Goal: Transaction & Acquisition: Purchase product/service

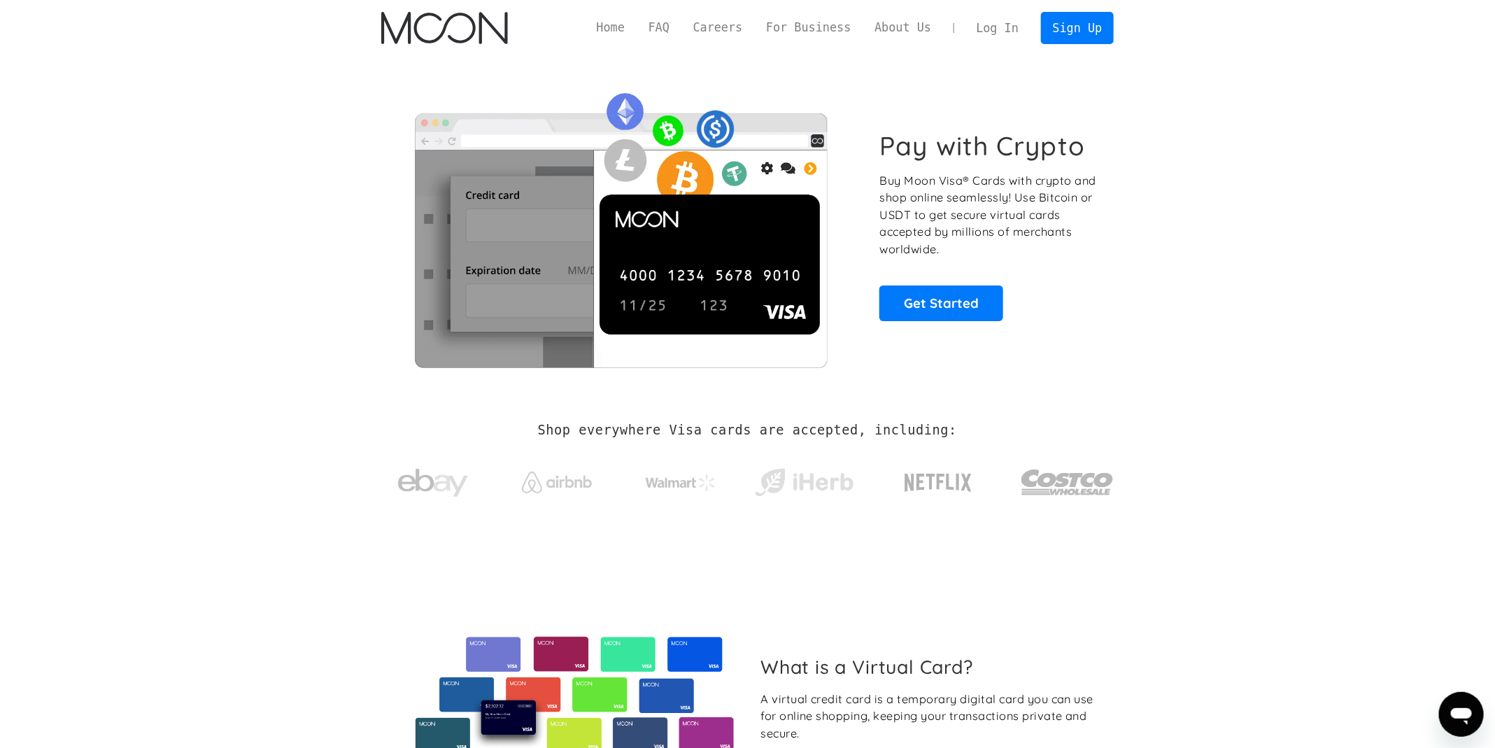
click at [987, 31] on link "Log In" at bounding box center [998, 28] width 66 height 31
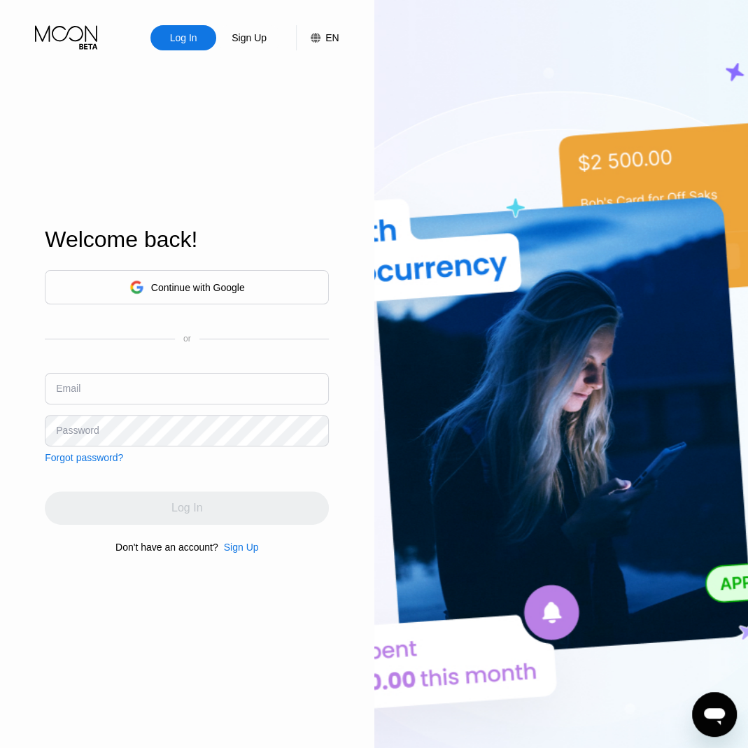
click at [257, 158] on div "Welcome back! Continue with Google or Email Password Forgot password? Log In Do…" at bounding box center [187, 390] width 284 height 823
click at [150, 384] on input "text" at bounding box center [187, 388] width 284 height 31
paste input "Storkulan@proton.me"
type input "Storkulan@proton.me"
click at [252, 35] on div "Sign Up" at bounding box center [249, 38] width 38 height 14
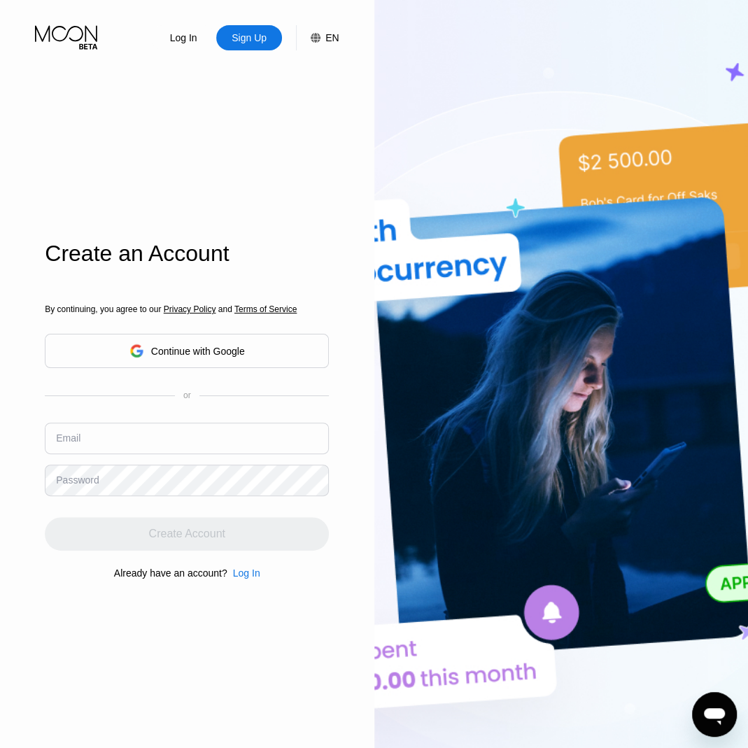
click at [104, 436] on input "text" at bounding box center [187, 437] width 284 height 31
paste input "Storkulan@proton.me"
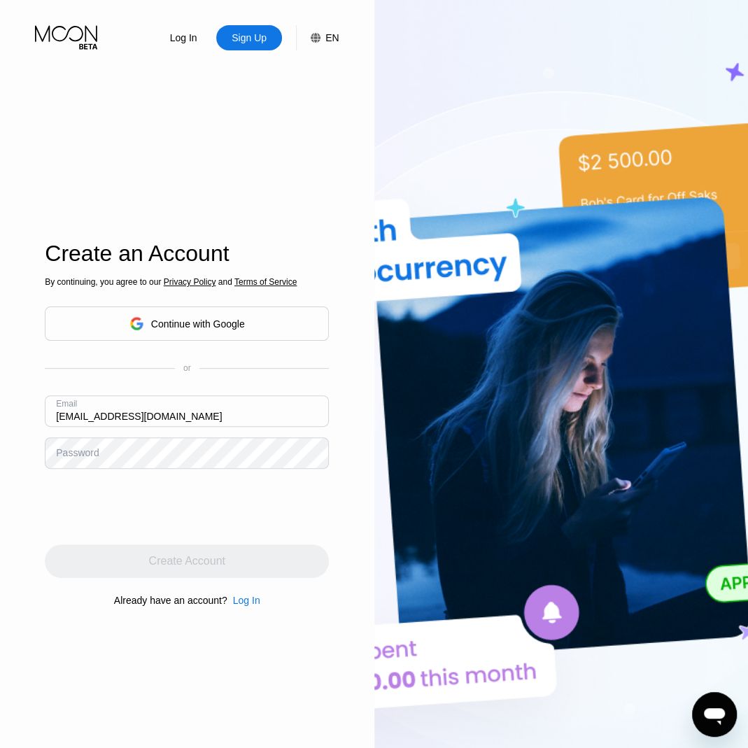
type input "Storkulan@proton.me"
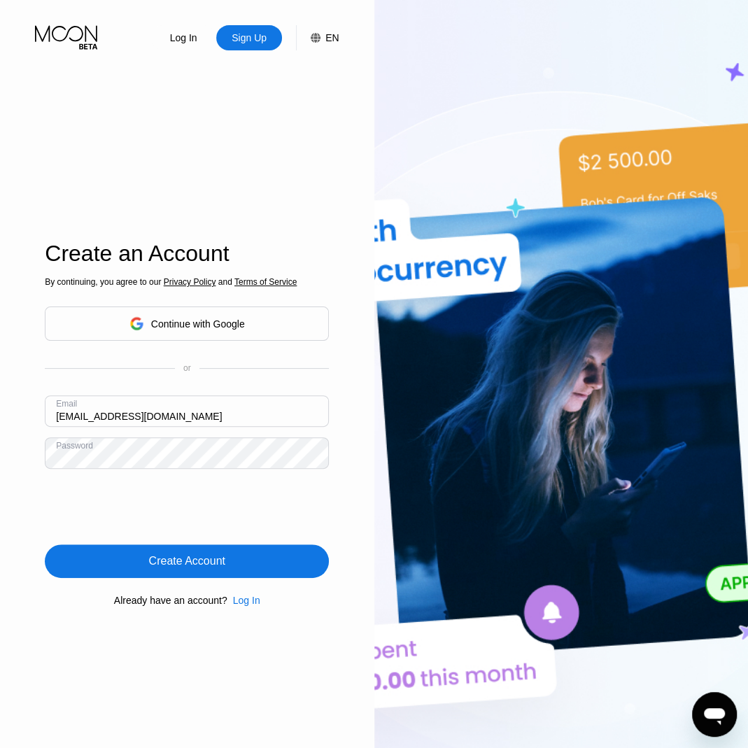
click at [221, 562] on div "Create Account" at bounding box center [187, 561] width 76 height 14
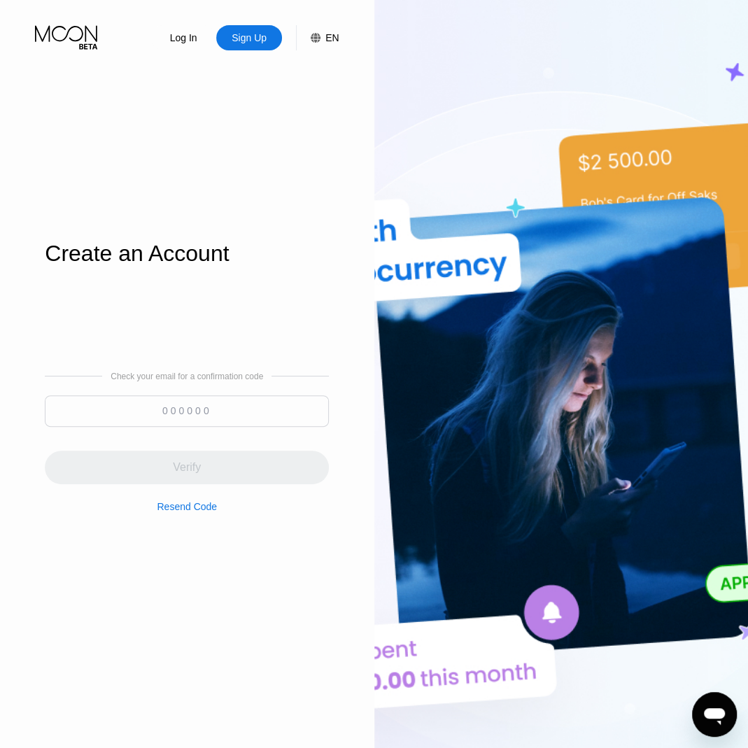
click at [186, 405] on input at bounding box center [187, 410] width 284 height 31
paste input "772248"
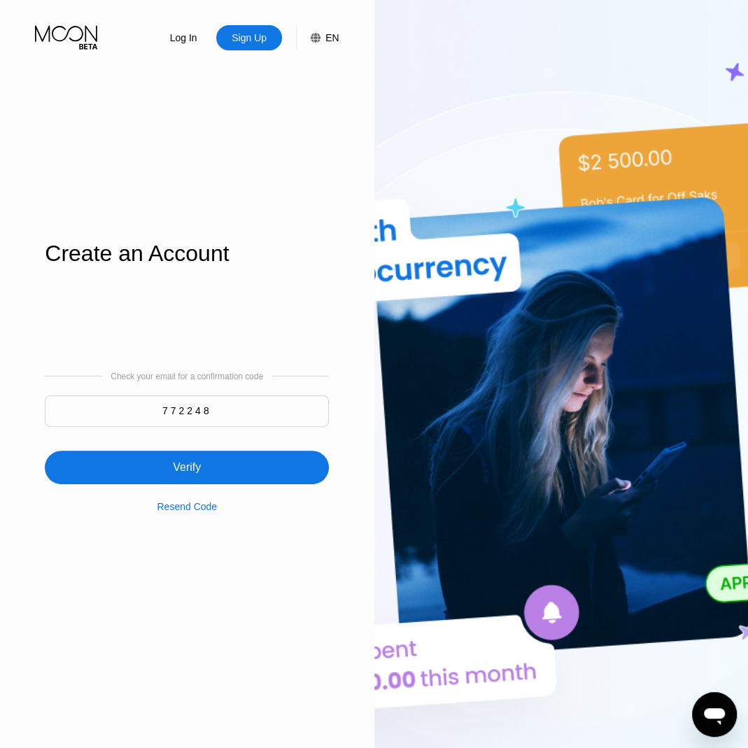
type input "772248"
click at [186, 465] on div "Verify" at bounding box center [187, 467] width 28 height 14
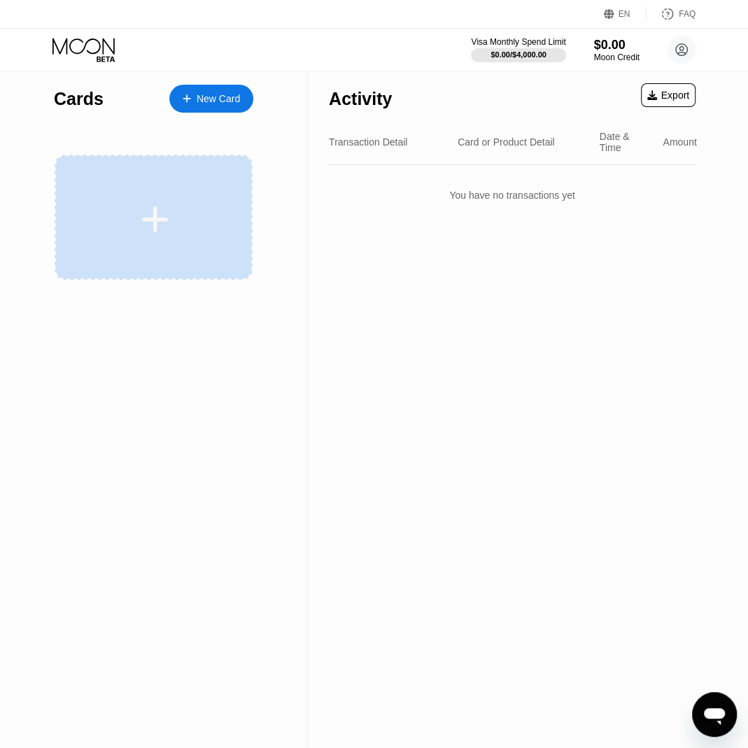
click at [207, 215] on div at bounding box center [155, 219] width 173 height 31
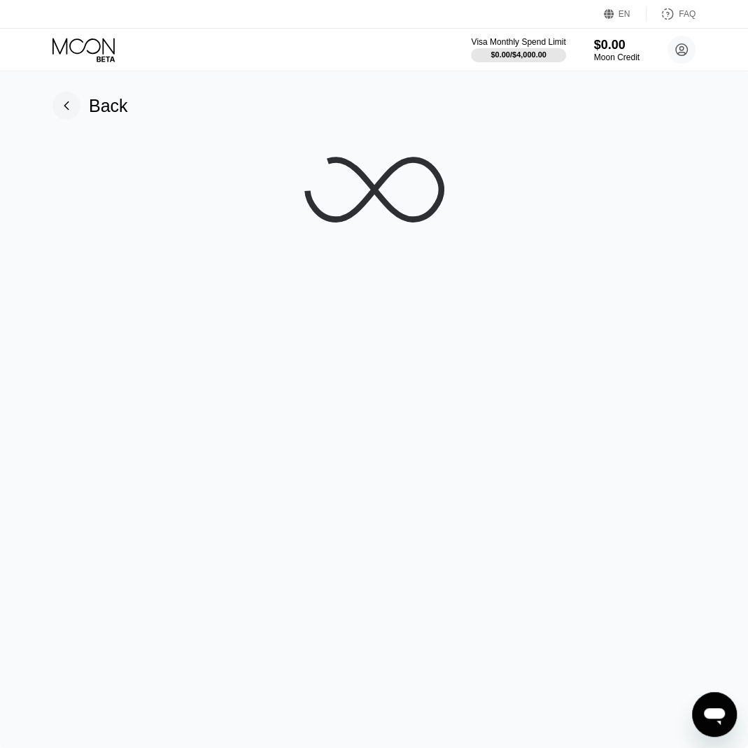
click at [615, 31] on div "Visa Monthly Spend Limit $0.00 / $4,000.00 $0.00 Moon Credit storkulan@proton.m…" at bounding box center [374, 50] width 748 height 42
click at [606, 52] on div "Moon Credit" at bounding box center [616, 57] width 47 height 10
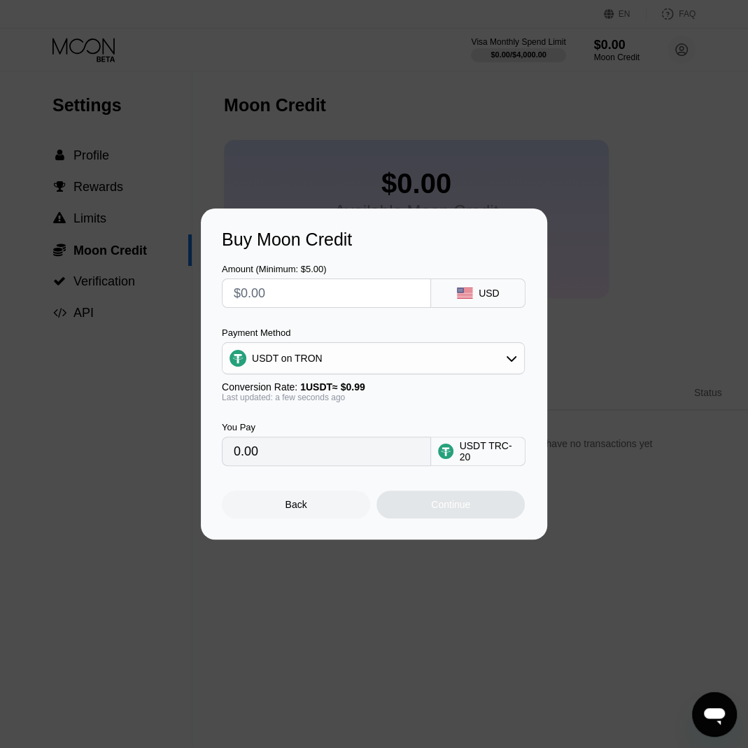
click at [280, 295] on input "text" at bounding box center [326, 293] width 185 height 28
type input "$50"
type input "50.51"
type input "$50"
click at [423, 504] on div "Continue" at bounding box center [450, 504] width 148 height 28
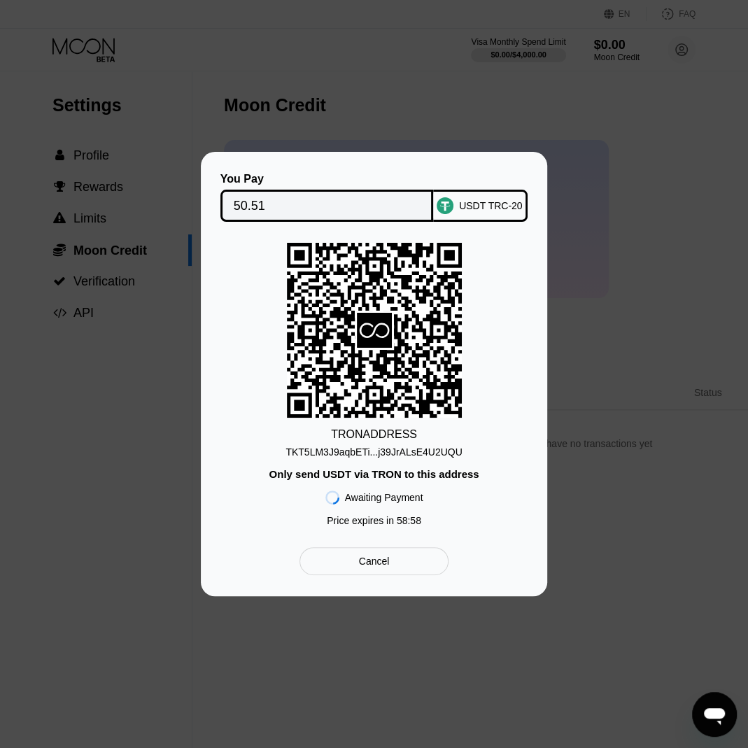
click at [384, 453] on div "TKT5LM3J9aqbETi...j39JrALsE4U2UQU" at bounding box center [373, 451] width 176 height 11
click at [477, 206] on div "USDT TRC-20" at bounding box center [491, 205] width 64 height 11
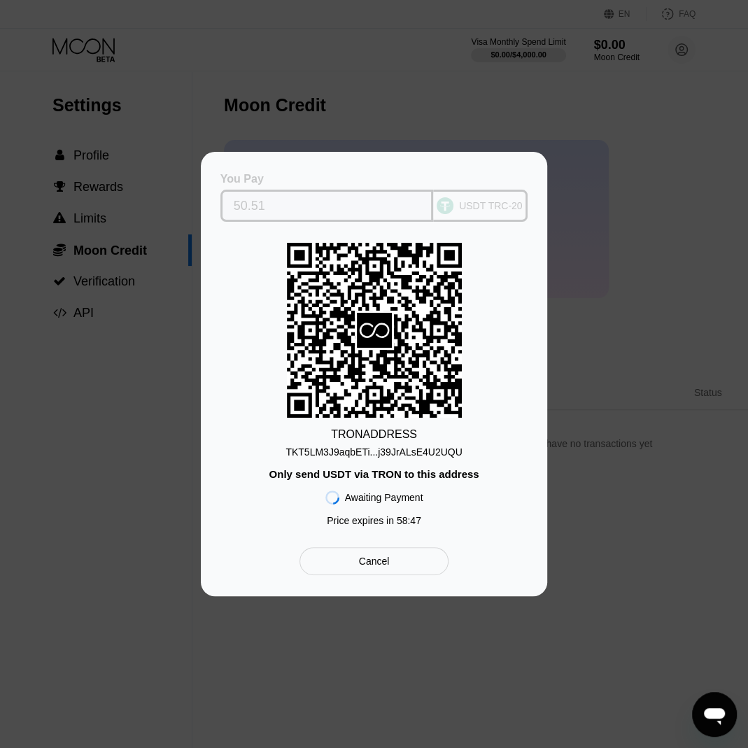
click at [483, 205] on div "USDT TRC-20" at bounding box center [491, 205] width 64 height 11
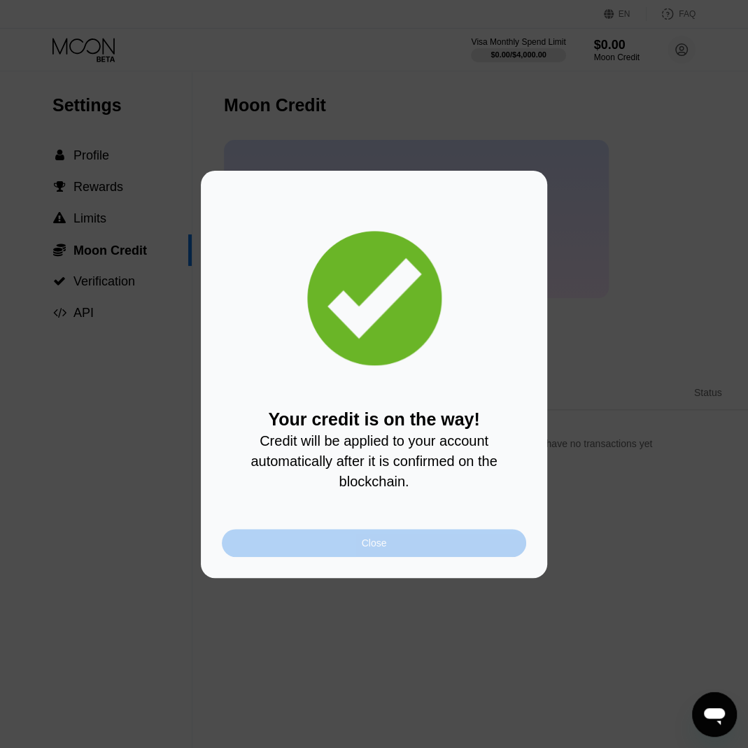
click at [371, 536] on div "Close" at bounding box center [374, 543] width 304 height 28
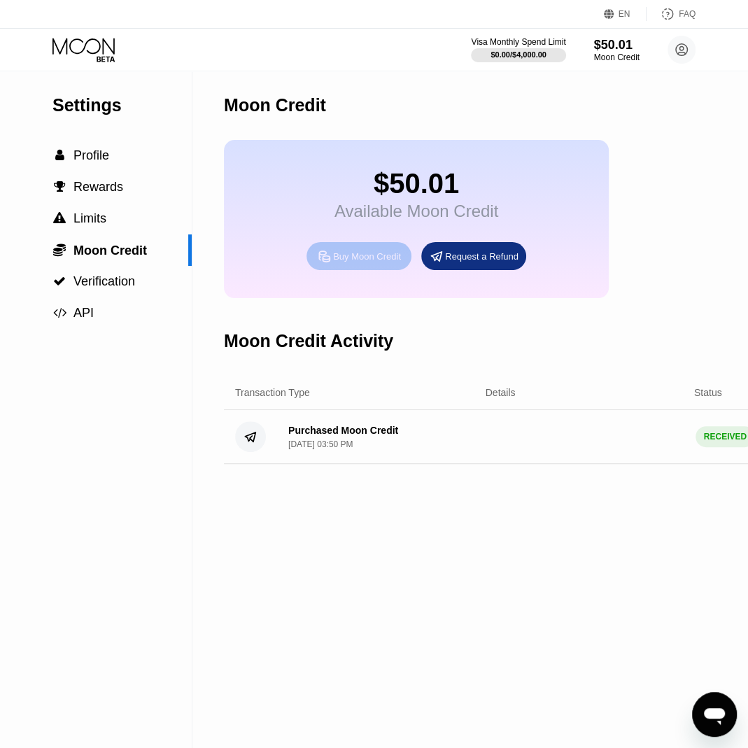
click at [365, 250] on div "Buy Moon Credit" at bounding box center [358, 256] width 105 height 28
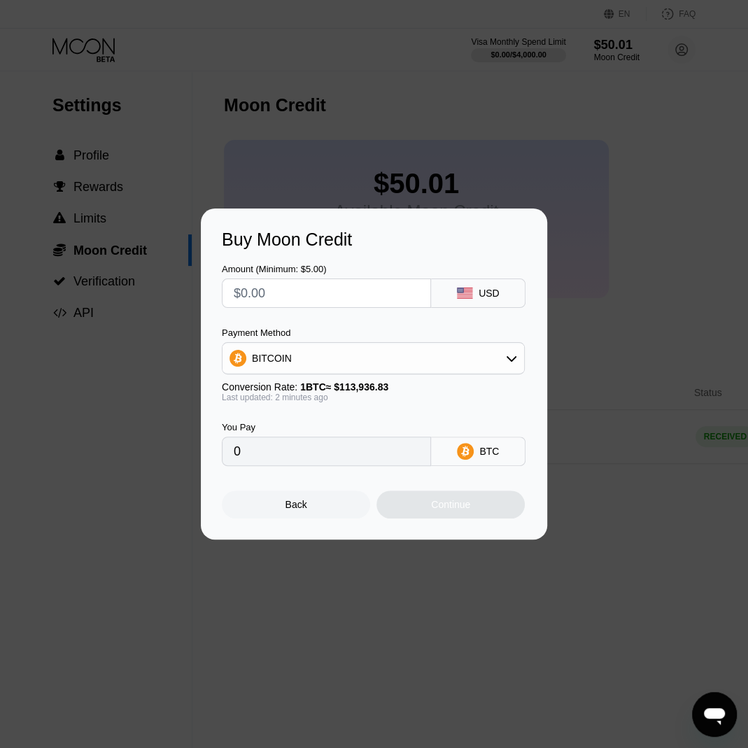
click at [308, 294] on input "text" at bounding box center [326, 293] width 185 height 28
click at [272, 498] on div "Back" at bounding box center [296, 504] width 148 height 28
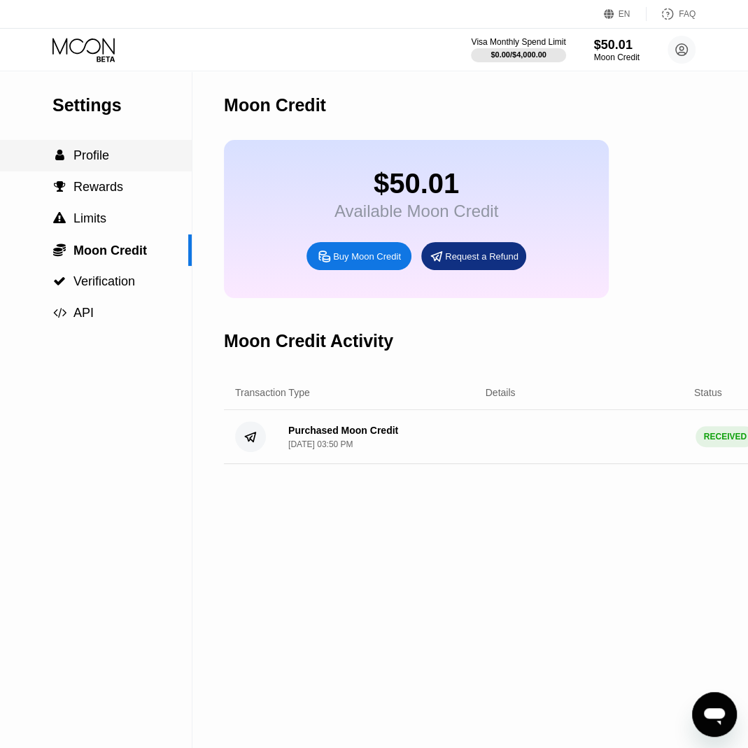
click at [124, 166] on div " Profile" at bounding box center [96, 155] width 192 height 31
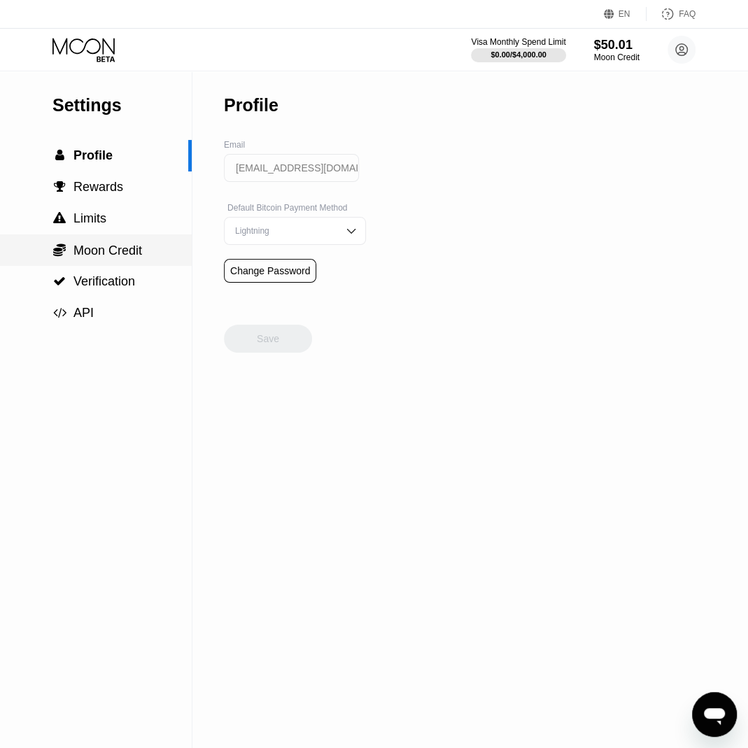
click at [143, 245] on div " Moon Credit" at bounding box center [96, 250] width 192 height 15
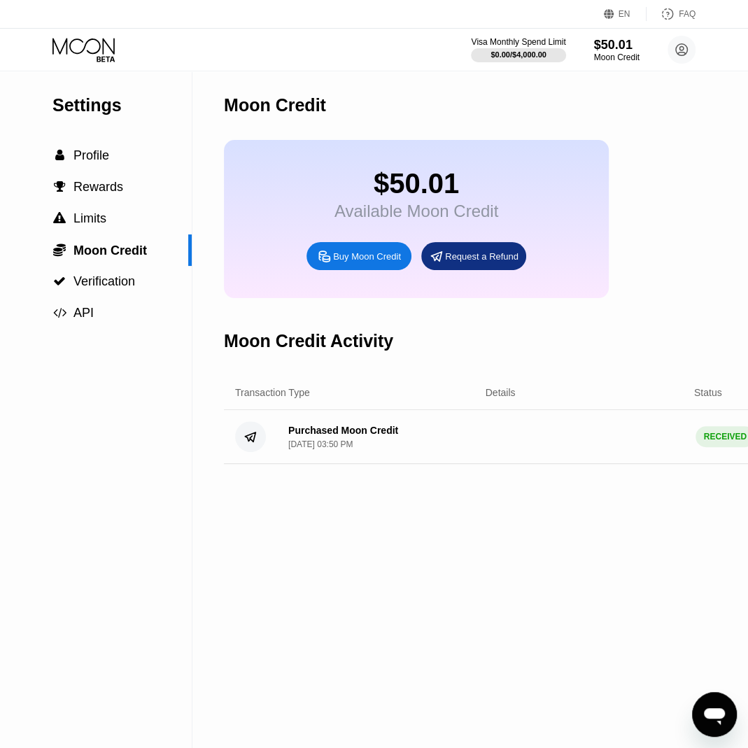
click at [347, 265] on div "Buy Moon Credit" at bounding box center [358, 256] width 105 height 28
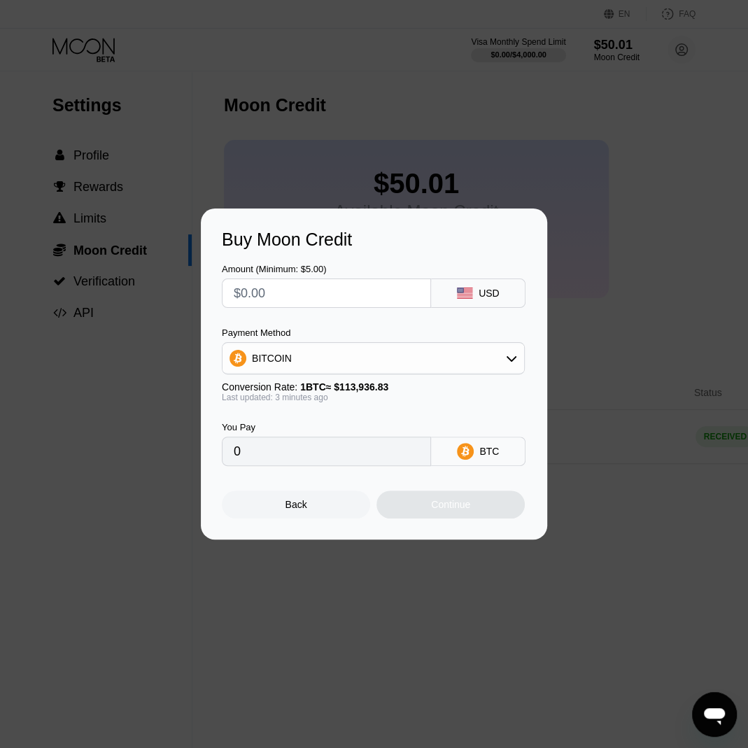
click at [584, 233] on div "Buy Moon Credit Amount (Minimum: $5.00) USD Payment Method BITCOIN Conversion R…" at bounding box center [374, 373] width 748 height 331
click at [298, 505] on div "Back" at bounding box center [296, 504] width 22 height 11
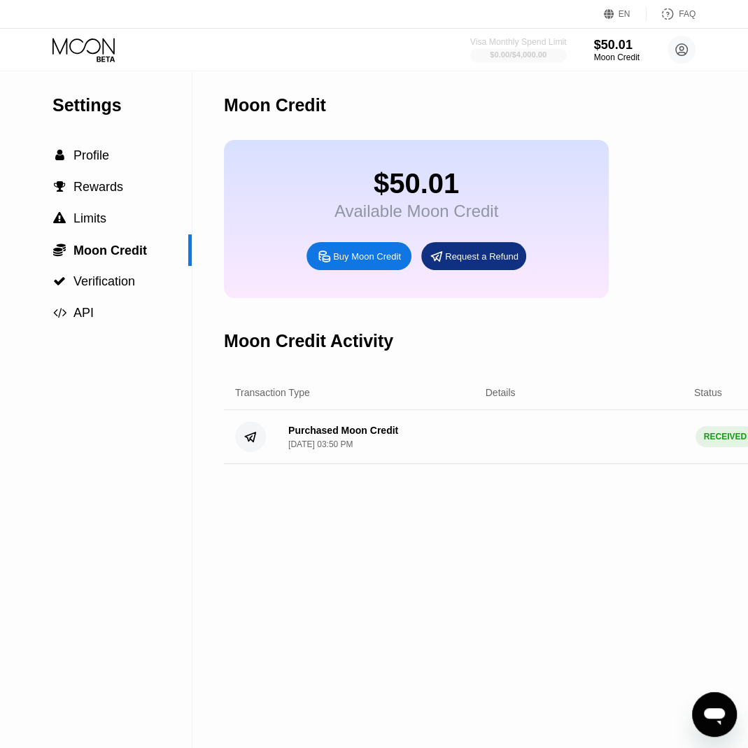
click at [501, 56] on div "$0.00 / $4,000.00" at bounding box center [518, 54] width 57 height 8
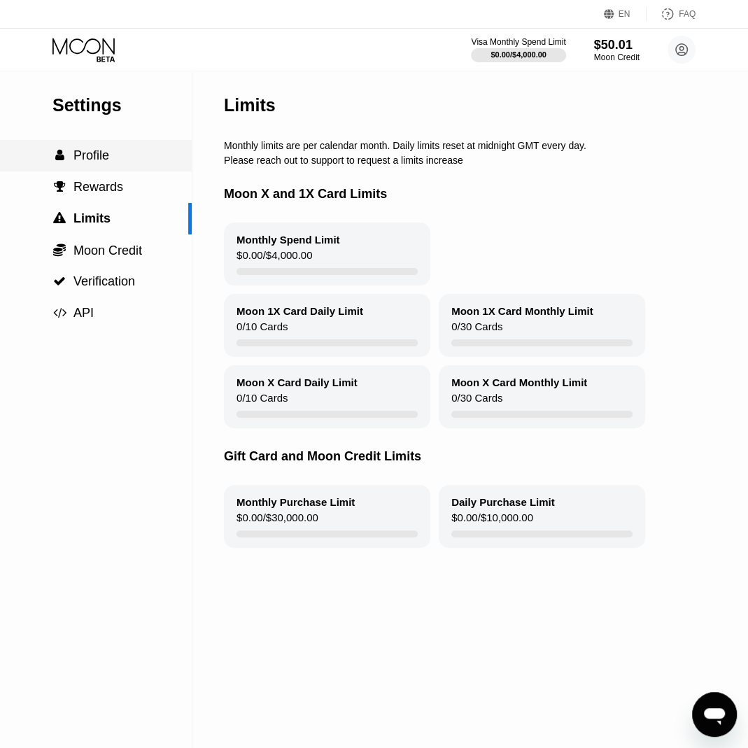
click at [93, 162] on span "Profile" at bounding box center [91, 155] width 36 height 14
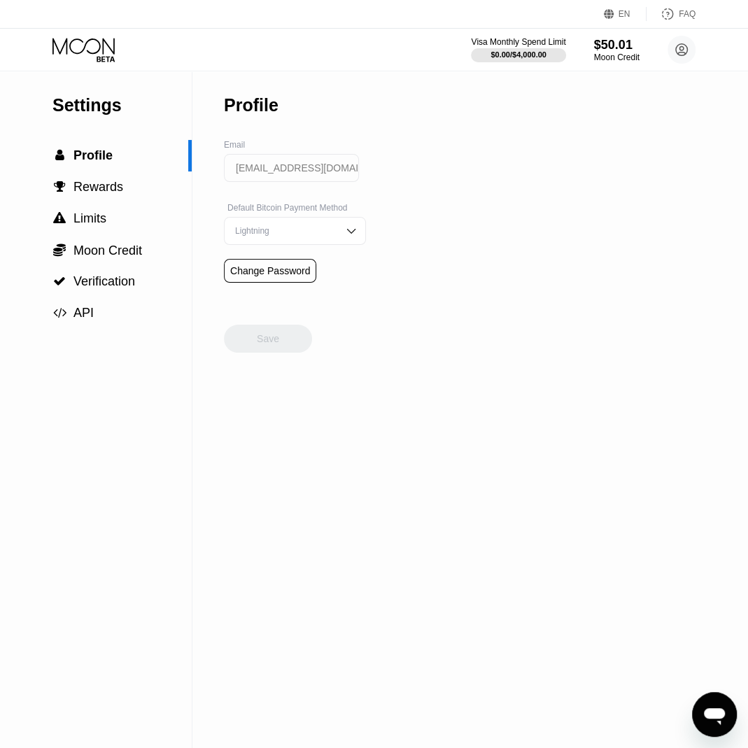
click at [87, 66] on div "Visa Monthly Spend Limit $0.00 / $4,000.00 $50.01 Moon Credit storkulan@proton.…" at bounding box center [374, 50] width 748 height 42
click at [94, 43] on icon at bounding box center [84, 50] width 65 height 24
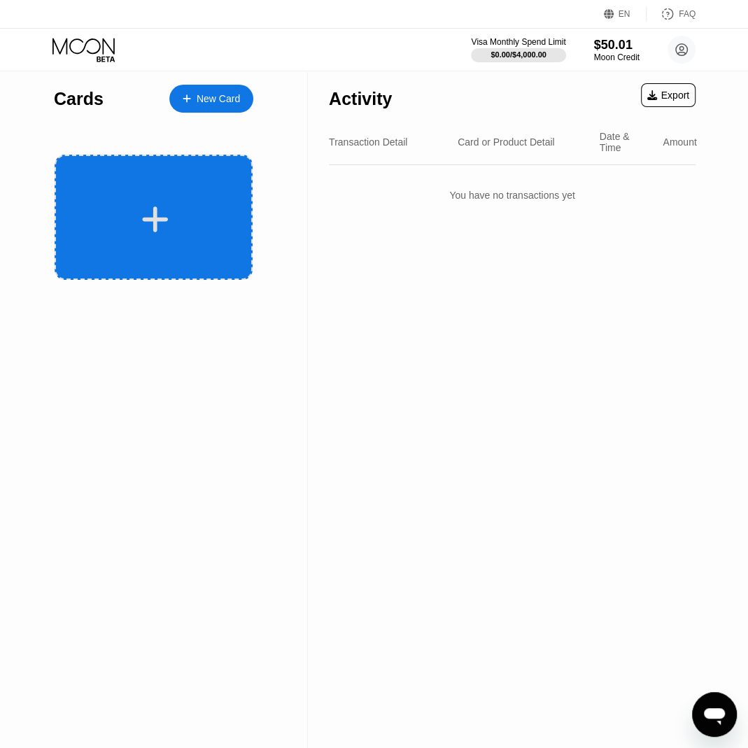
click at [183, 253] on div at bounding box center [154, 217] width 198 height 125
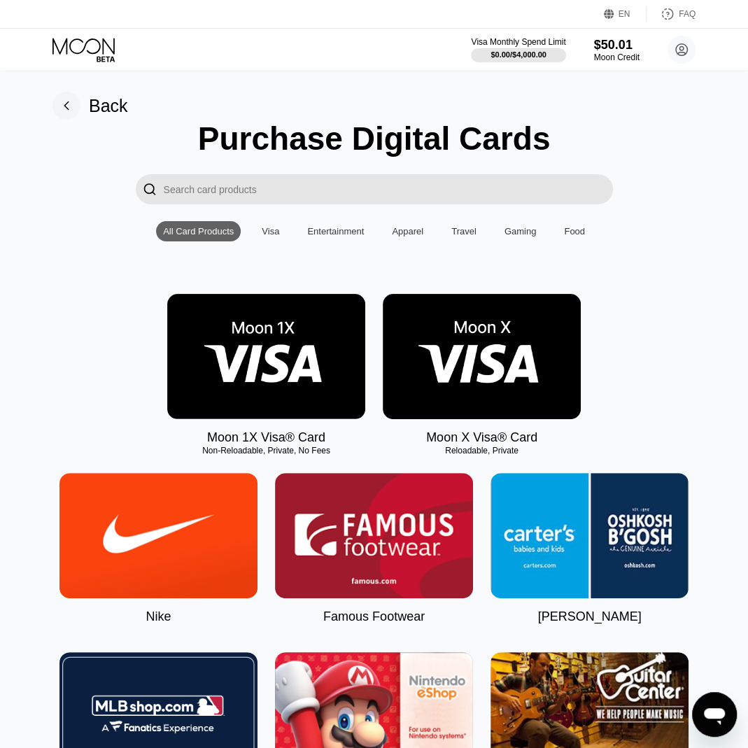
click at [451, 360] on img at bounding box center [482, 356] width 198 height 125
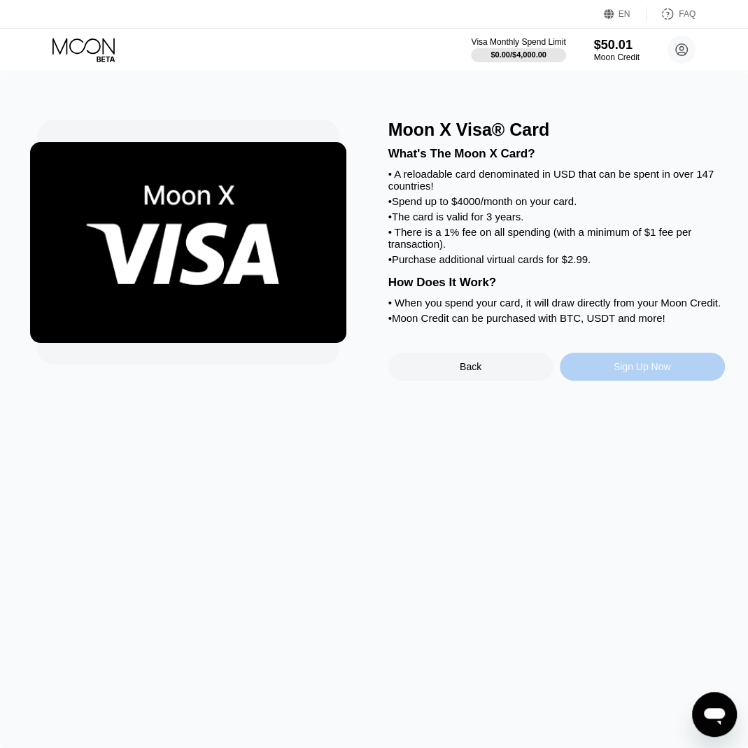
click at [608, 380] on div "Sign Up Now" at bounding box center [642, 367] width 165 height 28
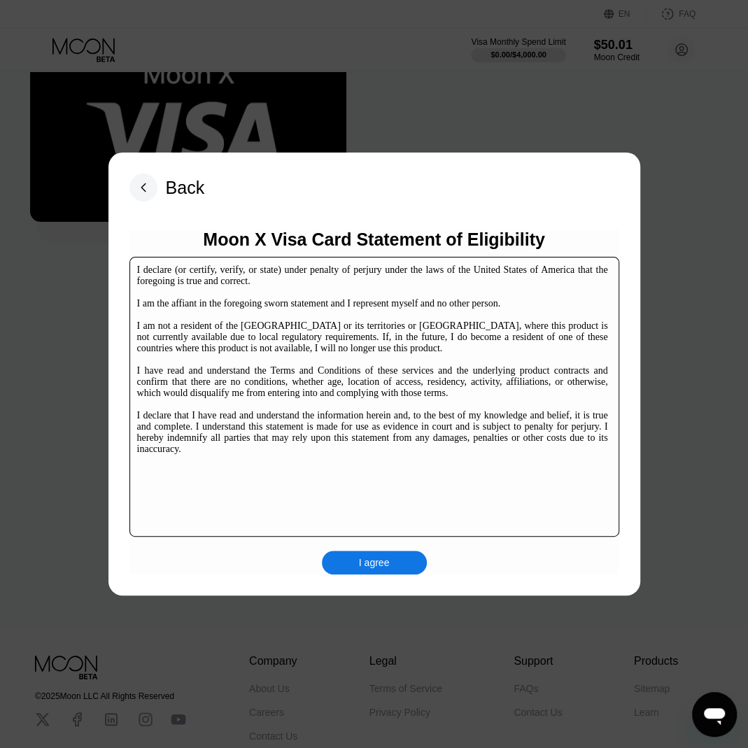
scroll to position [206, 0]
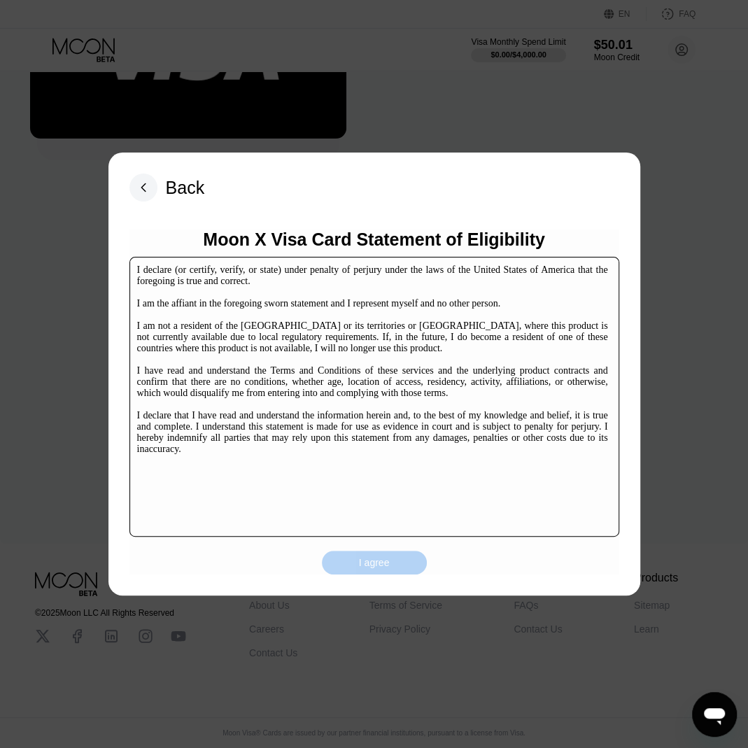
click at [357, 557] on div "I agree" at bounding box center [374, 562] width 105 height 24
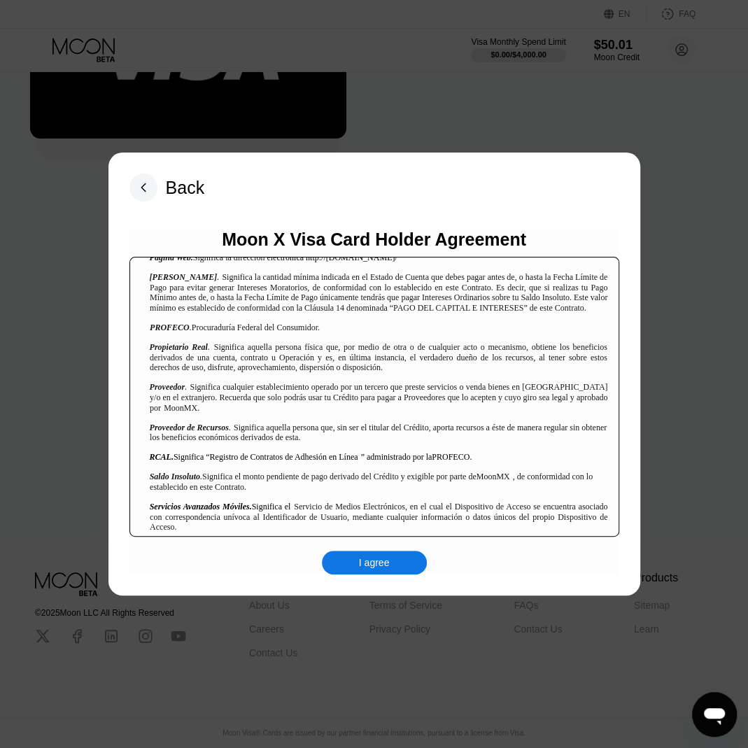
scroll to position [1443, 0]
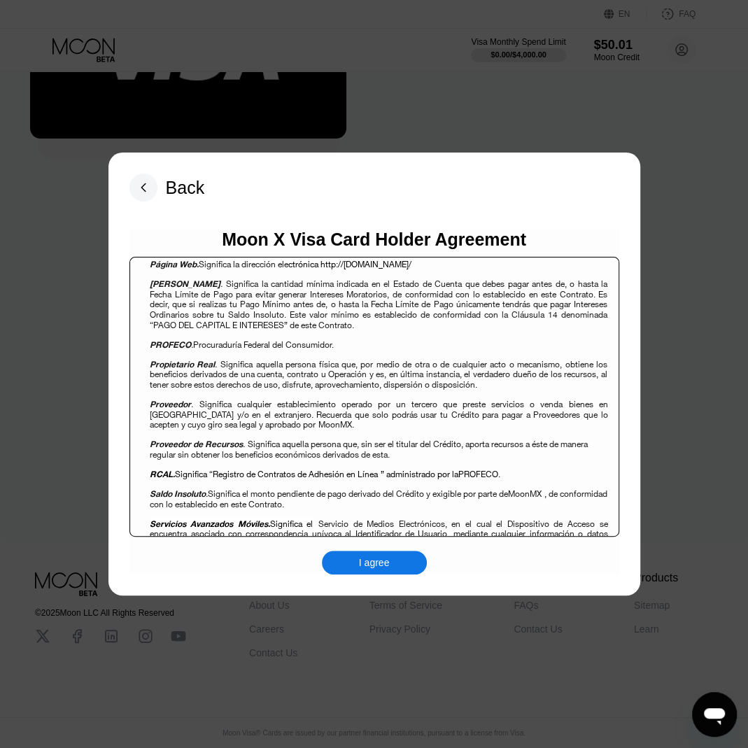
click at [387, 556] on div "I agree" at bounding box center [374, 562] width 31 height 13
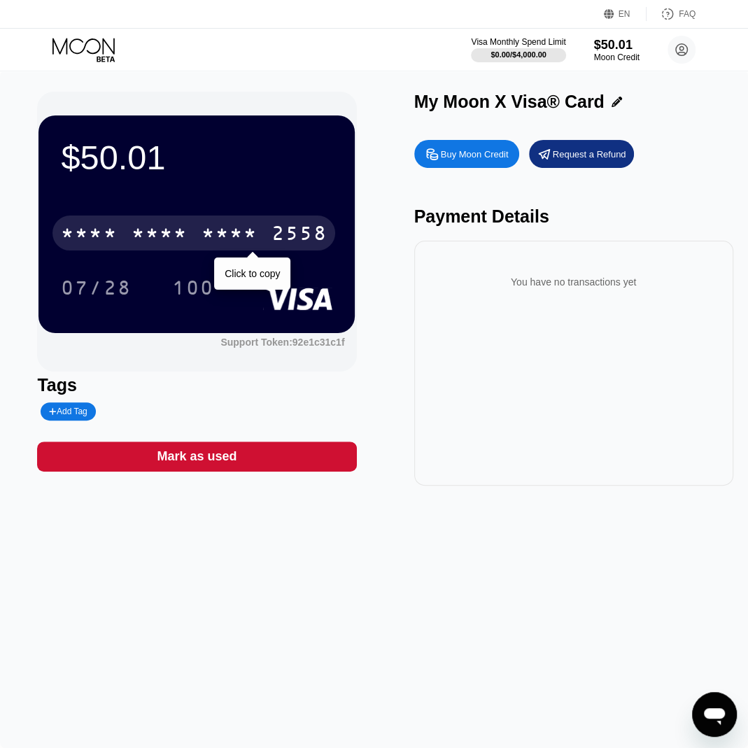
click at [148, 234] on div "* * * *" at bounding box center [159, 235] width 56 height 22
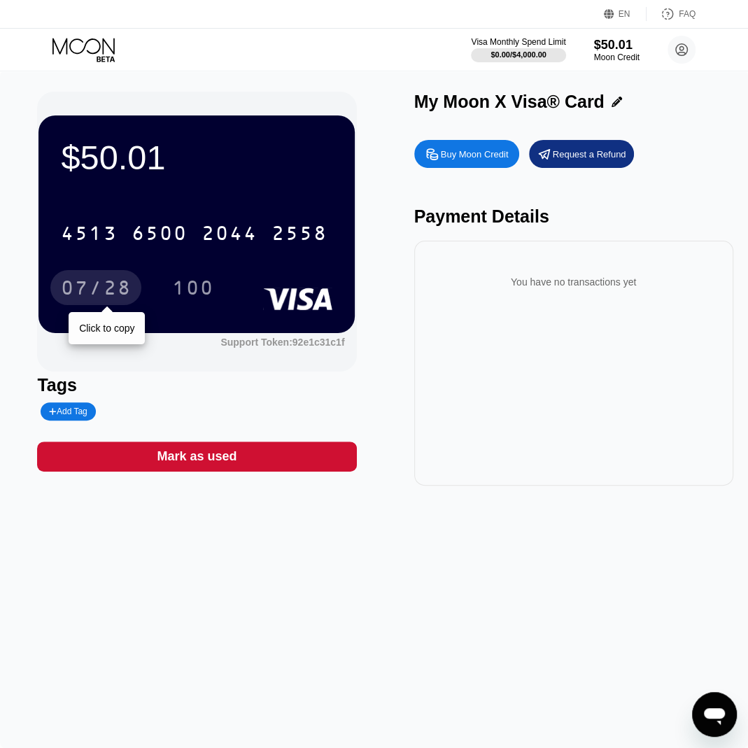
click at [97, 285] on div "07/28" at bounding box center [96, 289] width 70 height 22
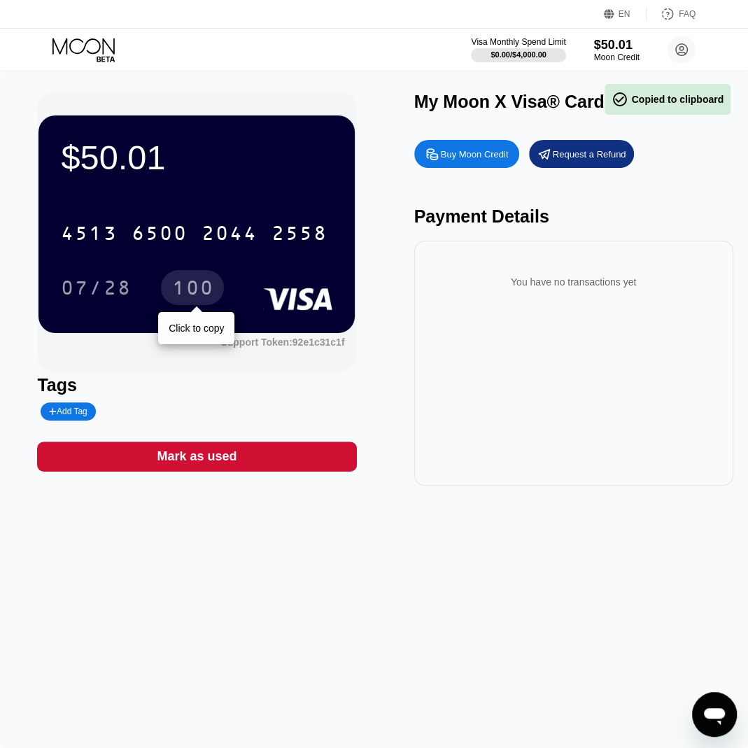
click at [199, 283] on div "100" at bounding box center [192, 289] width 42 height 22
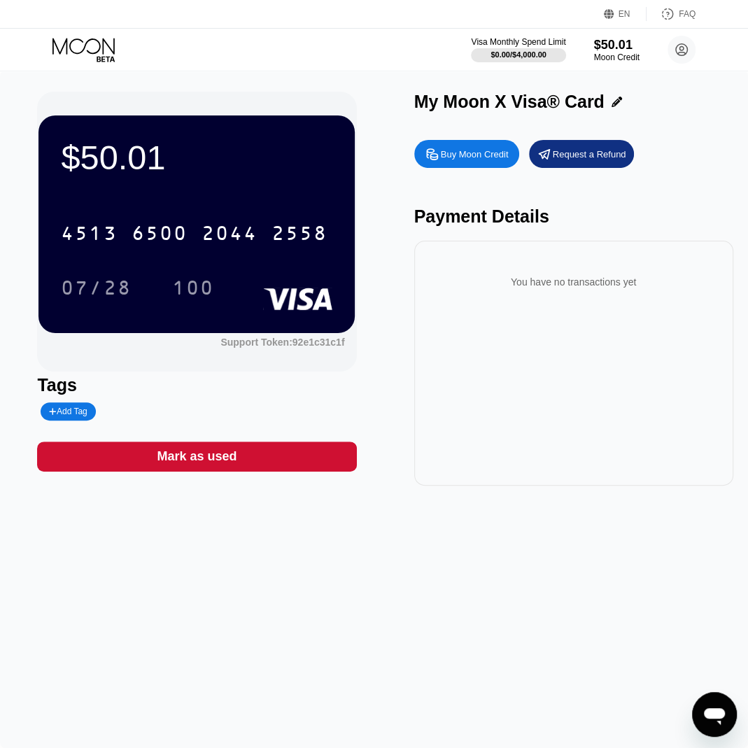
click at [469, 144] on div "Buy Moon Credit" at bounding box center [466, 154] width 105 height 28
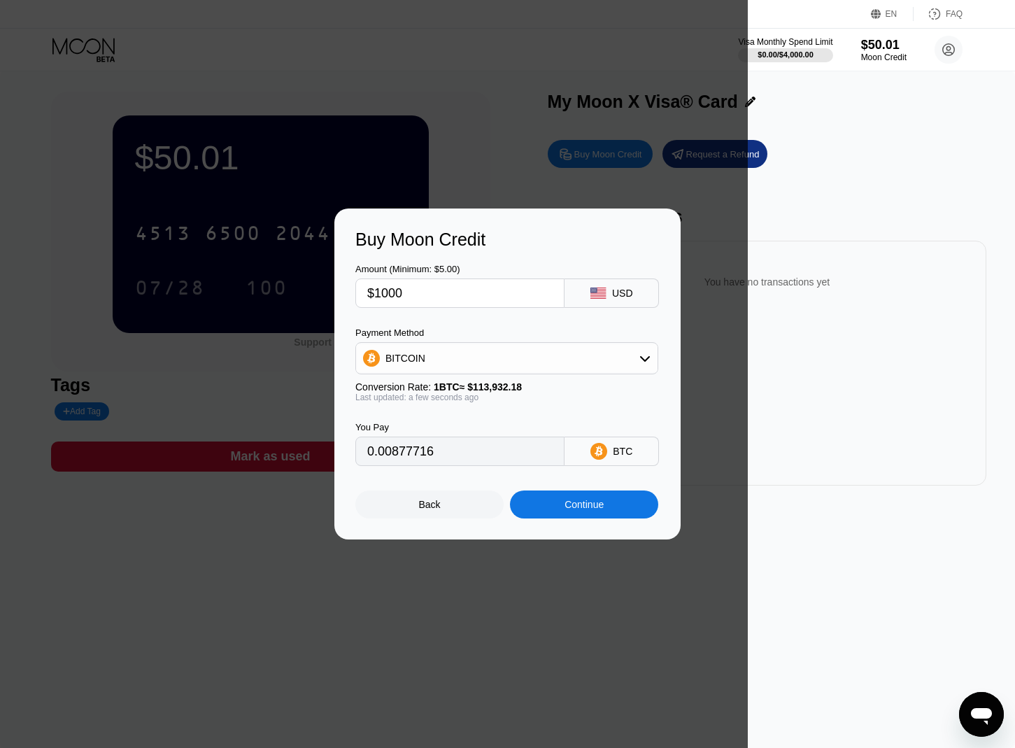
type input "$10000"
type input "0.08777152"
type input "$1000"
type input "0.00877716"
type input "$1000"
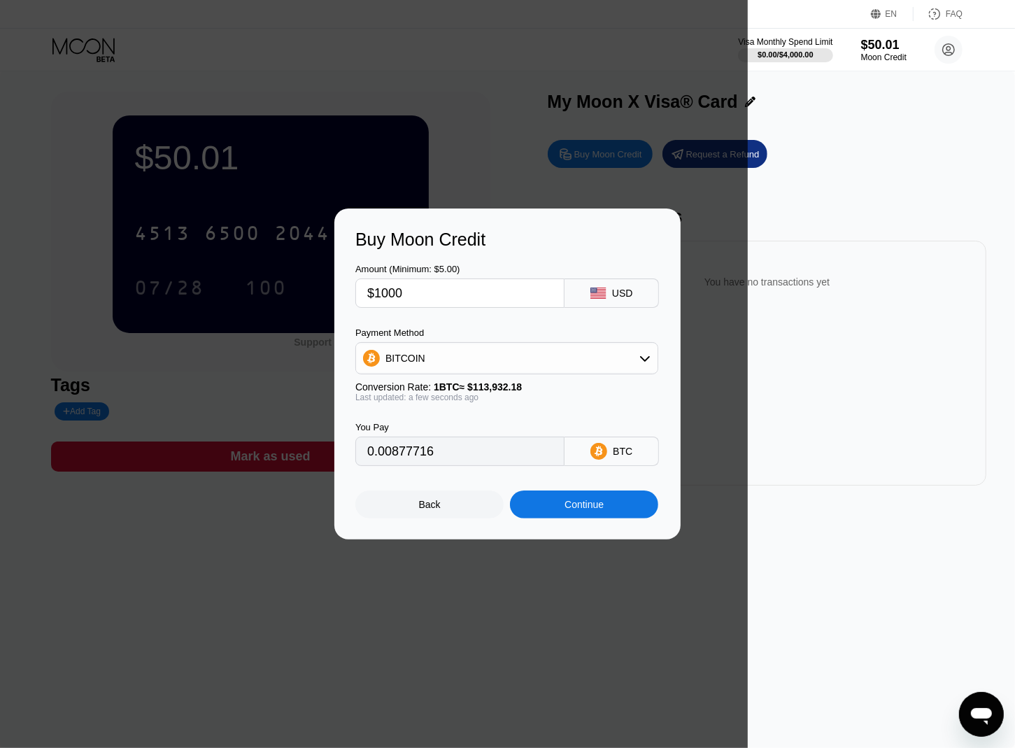
click at [564, 344] on div "BITCOIN" at bounding box center [506, 358] width 301 height 28
click at [469, 434] on div "USDT on TRON" at bounding box center [507, 427] width 294 height 28
type input "1010.10"
click at [570, 506] on div "Continue" at bounding box center [583, 504] width 39 height 11
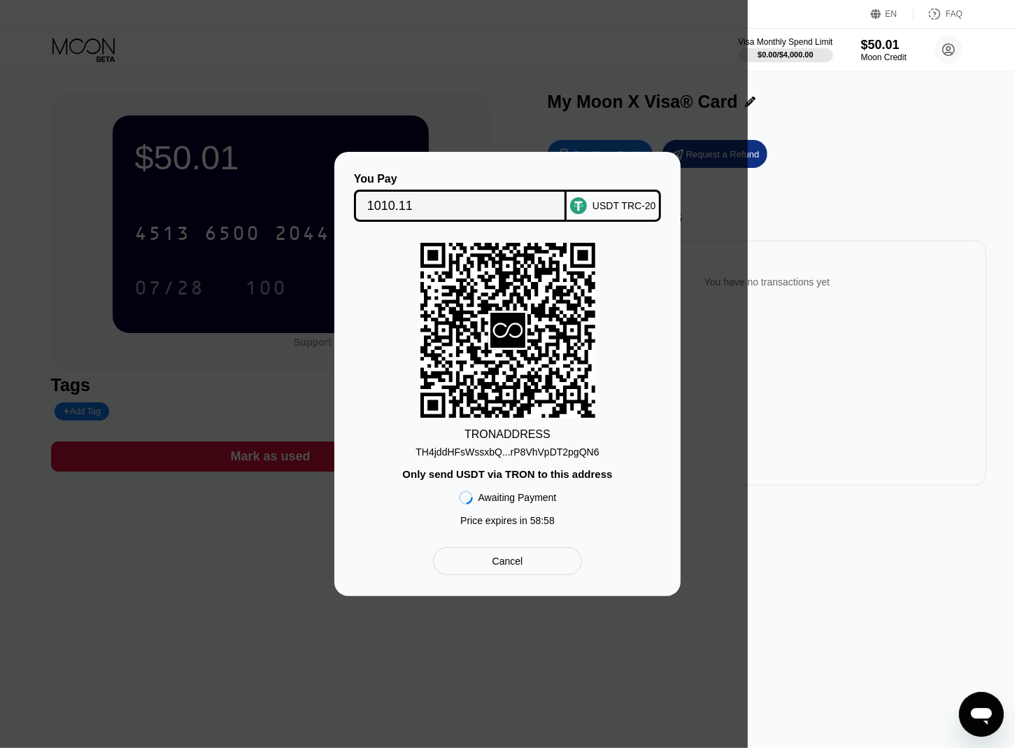
click at [524, 450] on div "TH4jddHFsWssxbQ...rP8VhVpDT2pgQN6" at bounding box center [506, 451] width 183 height 11
click at [603, 197] on div "USDT TRC-20" at bounding box center [614, 206] width 94 height 32
click at [864, 292] on div "You Pay 1010.11 USDT TRC-20 TRON ADDRESS TH4jddHFsWssxbQ...rP8VhVpDT2pgQN6 Only…" at bounding box center [507, 374] width 1015 height 444
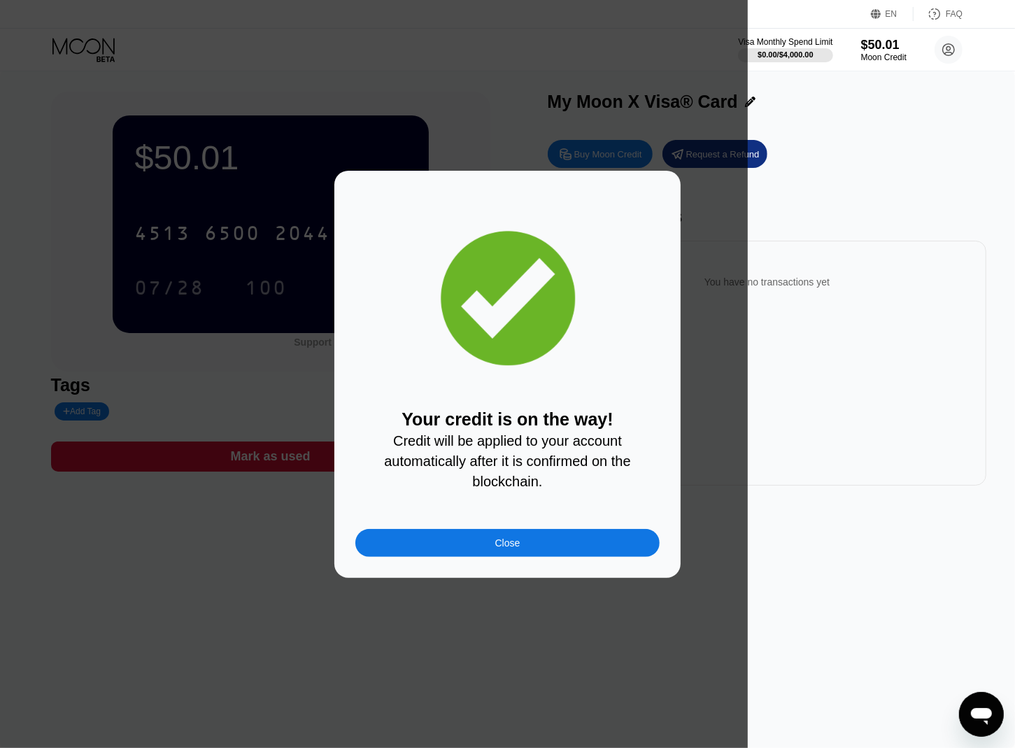
click at [534, 549] on div "Close" at bounding box center [507, 543] width 304 height 28
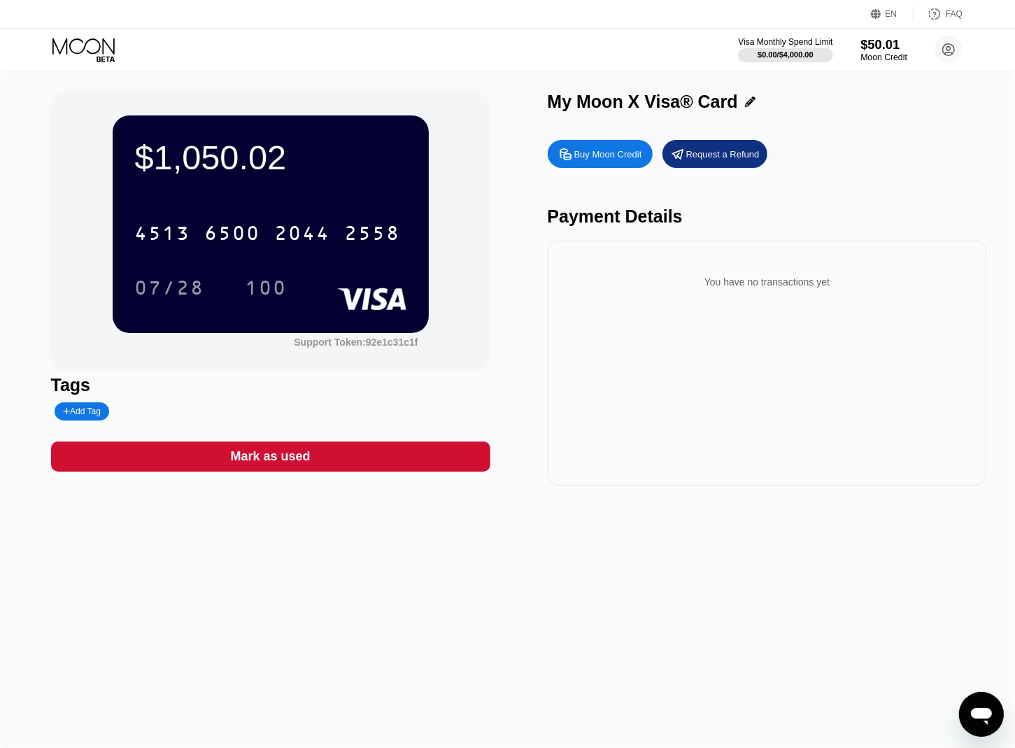
click at [878, 50] on div "$50.01" at bounding box center [883, 44] width 47 height 15
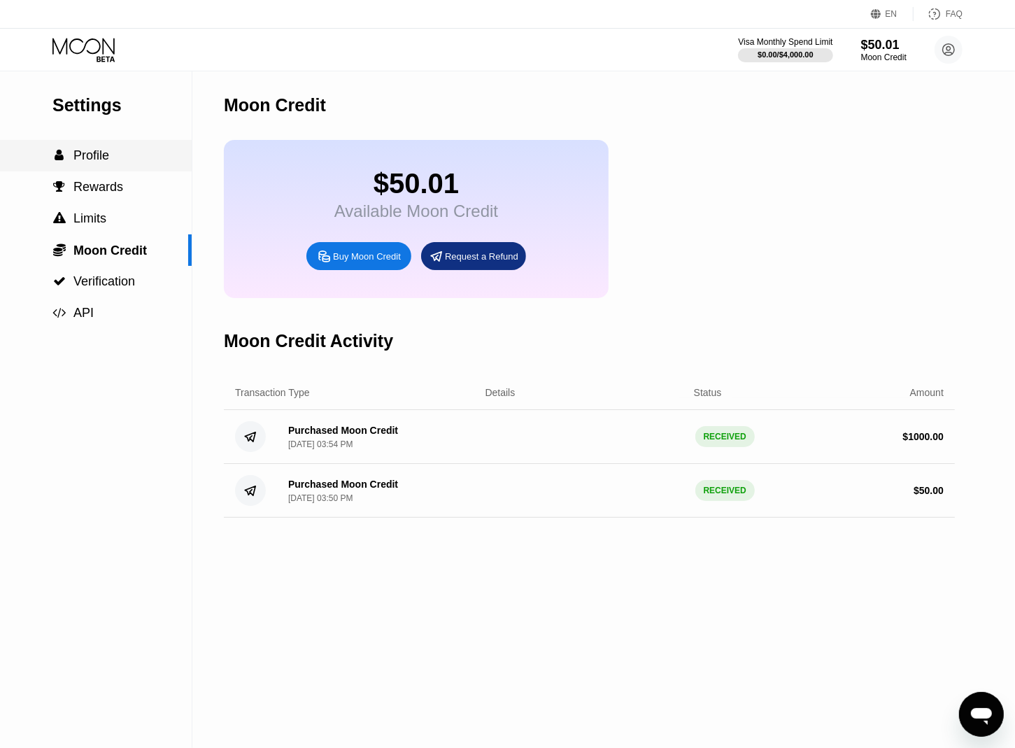
click at [85, 159] on span "Profile" at bounding box center [91, 155] width 36 height 14
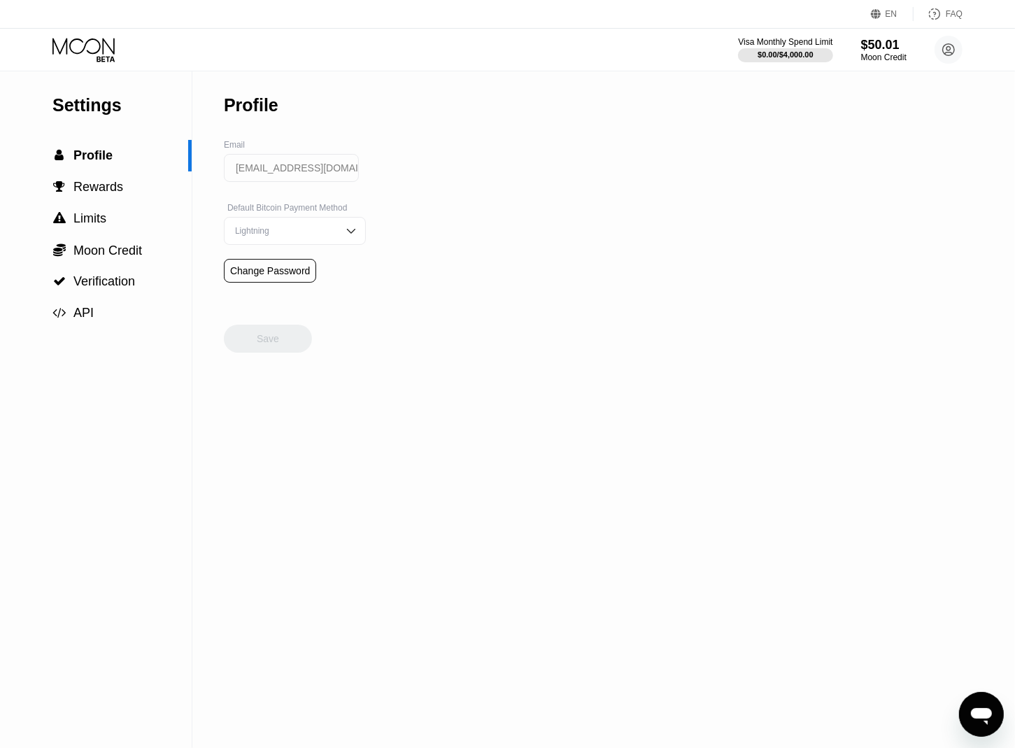
click at [87, 52] on icon at bounding box center [84, 50] width 65 height 24
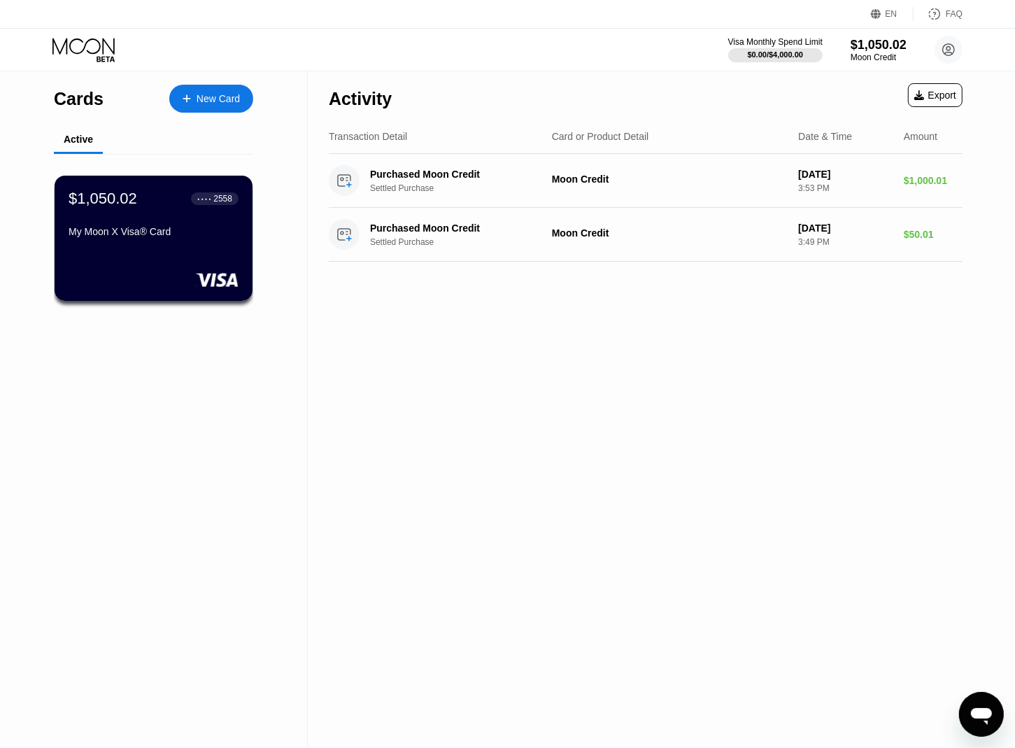
click at [754, 393] on div "Activity Export Transaction Detail Card or Product Detail Date & Time Amount Pu…" at bounding box center [646, 409] width 676 height 677
